Goal: Navigation & Orientation: Find specific page/section

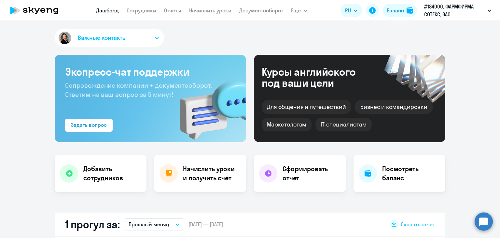
select select "30"
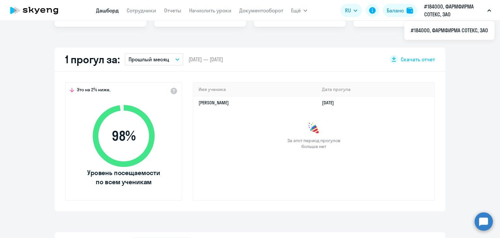
click at [141, 7] on app-menu-item-link "Сотрудники" at bounding box center [142, 11] width 30 height 8
click at [173, 8] on link "Отчеты" at bounding box center [172, 10] width 17 height 7
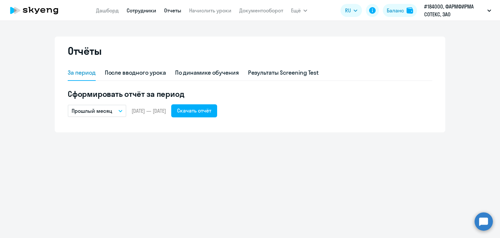
click at [151, 11] on link "Сотрудники" at bounding box center [142, 10] width 30 height 7
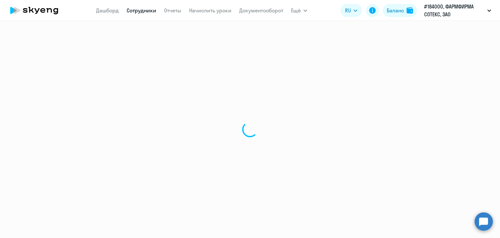
select select "30"
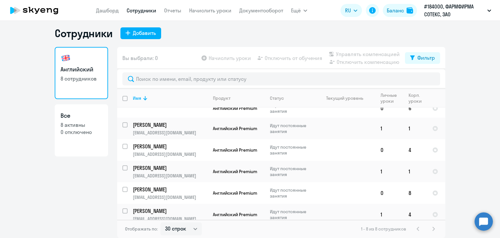
scroll to position [94, 0]
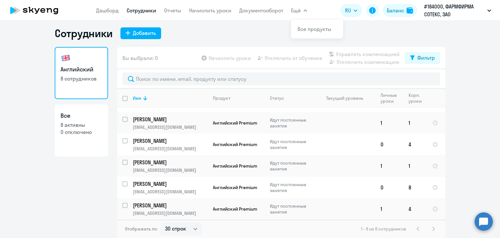
click at [92, 12] on app-header "[PERSON_NAME] Отчеты Начислить уроки Документооборот Ещё Все продукты Дашборд С…" at bounding box center [250, 10] width 500 height 21
click at [104, 11] on link "Дашборд" at bounding box center [107, 10] width 23 height 7
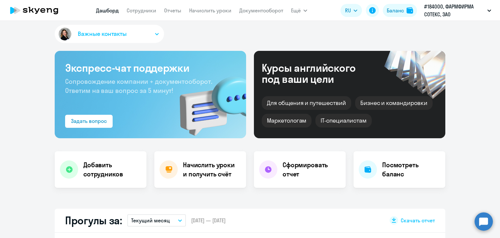
select select "30"
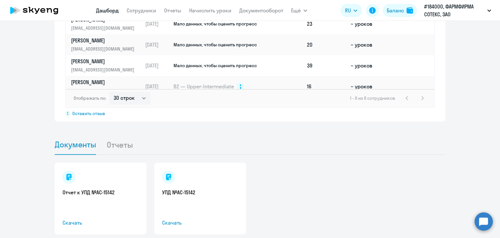
scroll to position [570, 0]
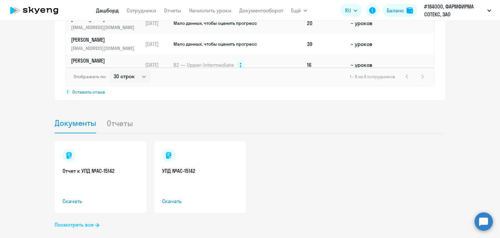
click at [83, 220] on link "Посмотреть все" at bounding box center [77, 224] width 45 height 8
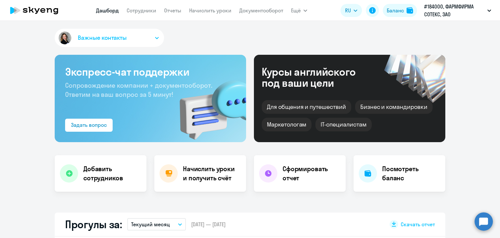
select select "30"
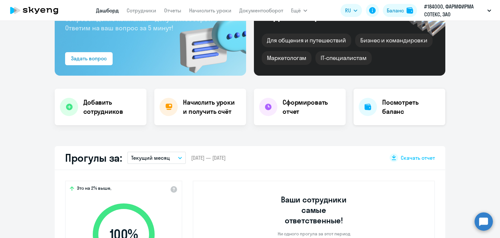
click at [394, 105] on h4 "Посмотреть баланс" at bounding box center [411, 107] width 58 height 18
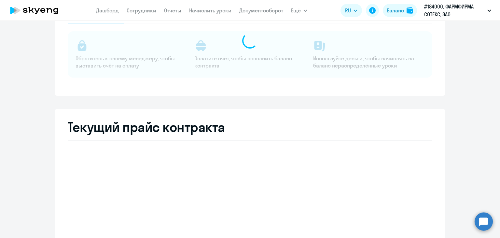
select select "english_adult_not_native_speaker"
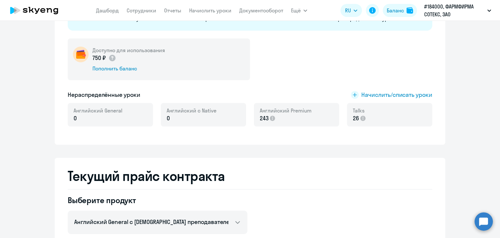
scroll to position [38, 0]
